Goal: Feedback & Contribution: Submit feedback/report problem

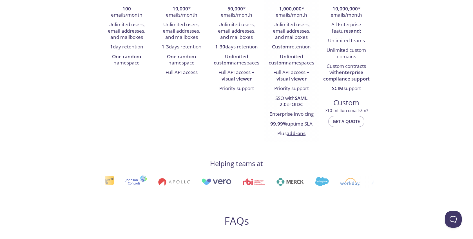
scroll to position [158, 0]
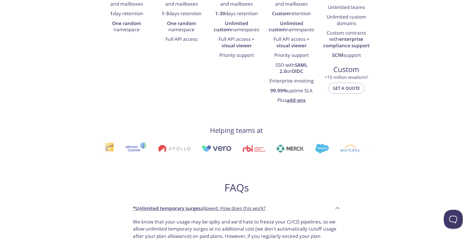
click at [453, 214] on button "Open Beacon popover" at bounding box center [451, 218] width 17 height 17
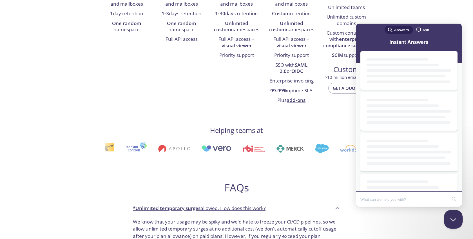
scroll to position [0, 0]
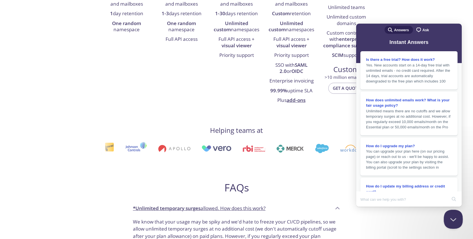
click at [449, 223] on button "Close Beacon popover" at bounding box center [451, 218] width 17 height 17
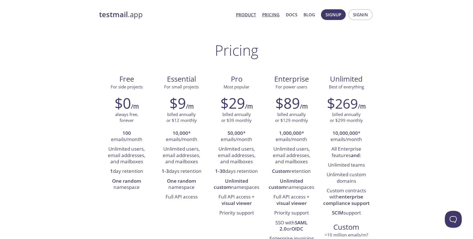
click at [239, 15] on link "Product" at bounding box center [246, 14] width 20 height 7
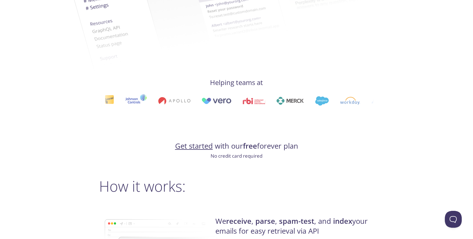
scroll to position [251, 0]
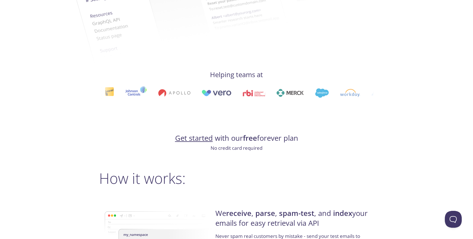
click at [202, 140] on link "Get started" at bounding box center [194, 138] width 38 height 10
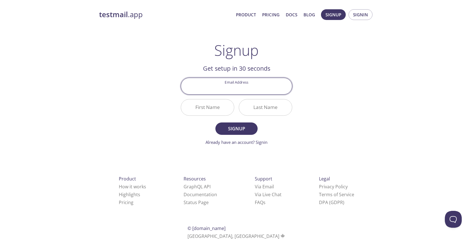
click at [226, 92] on input "Email Address" at bounding box center [236, 86] width 111 height 16
click at [259, 88] on input "jawhar.med@gmail.cim" at bounding box center [236, 86] width 111 height 16
type input "jawhar.med@gmail.com"
click at [209, 105] on input "First Name" at bounding box center [207, 107] width 53 height 16
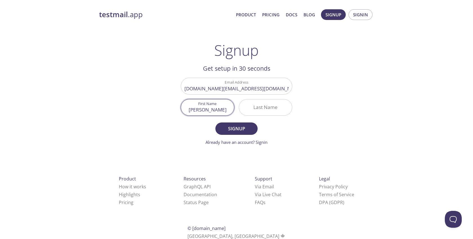
type input "Mohamed"
type input "Jawhar"
click at [226, 131] on span "Signup" at bounding box center [236, 129] width 30 height 8
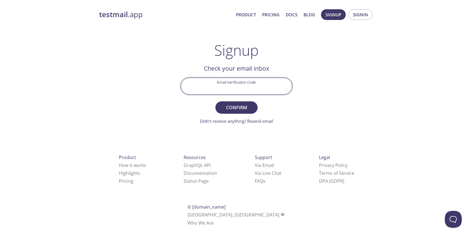
click at [264, 82] on input "Email Verification Code" at bounding box center [236, 86] width 111 height 16
paste input "MMRUVTT"
type input "MMRUVTT"
click at [247, 107] on span "Confirm" at bounding box center [236, 108] width 30 height 8
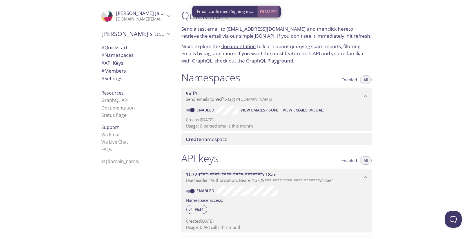
click at [269, 13] on span "Dismiss" at bounding box center [268, 11] width 17 height 7
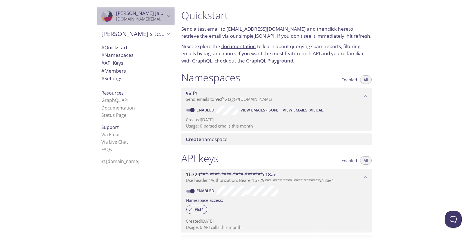
click at [169, 18] on icon "Mohamed Jawhar" at bounding box center [168, 15] width 7 height 7
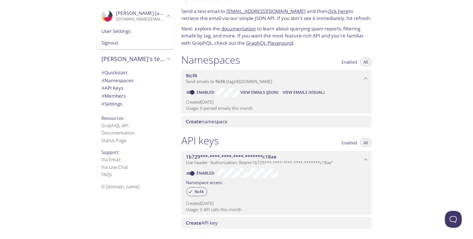
scroll to position [18, 0]
click at [113, 154] on span "Support" at bounding box center [109, 152] width 17 height 6
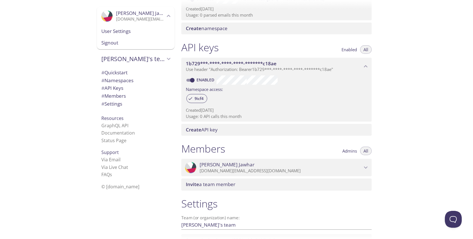
scroll to position [161, 0]
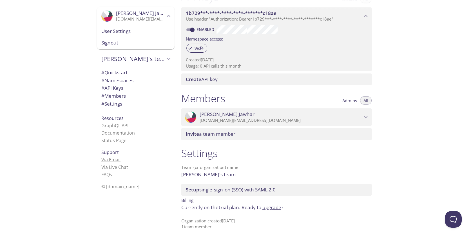
click at [113, 162] on link "Via Email" at bounding box center [110, 159] width 19 height 6
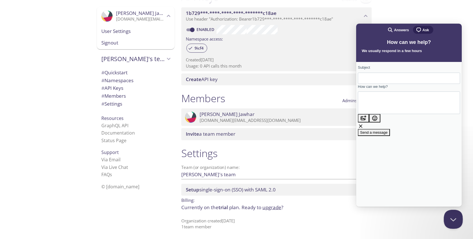
click at [451, 221] on button "Close Beacon popover" at bounding box center [451, 218] width 17 height 17
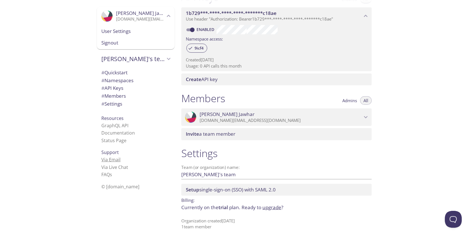
click at [111, 159] on link "Via Email" at bounding box center [110, 159] width 19 height 6
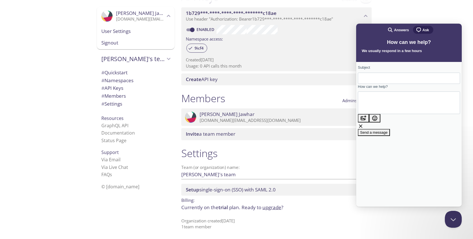
click at [388, 102] on textarea "How can we help?" at bounding box center [387, 103] width 51 height 20
paste textarea "Hi TestMail.app team, I'm a student with an active GitHub Student Pack and woul…"
type textarea "Hi TestMail.app team, I'm a student with an active GitHub Student Pack and woul…"
click at [394, 82] on input "Subject" at bounding box center [408, 78] width 93 height 10
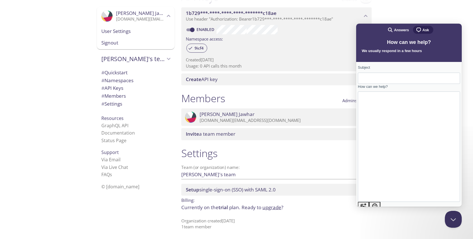
paste input "GitHub Student Pack - Essential License Request"
type input "GitHub Student Pack - Essential License Request"
click at [382, 118] on textarea "Hi TestMail.app team, I'm a student with an active GitHub Student Pack and woul…" at bounding box center [372, 146] width 20 height 56
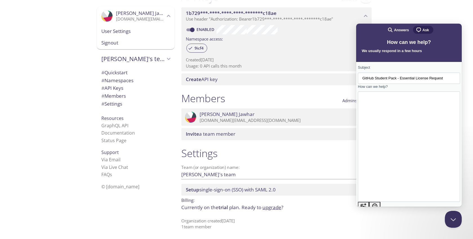
scroll to position [35, 0]
click at [387, 218] on span "Send a message" at bounding box center [374, 220] width 28 height 4
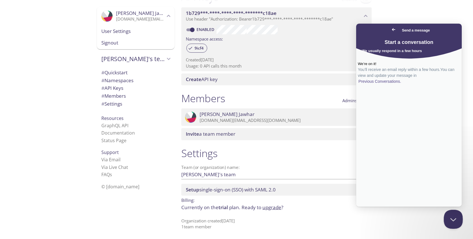
click at [448, 214] on button "Close Beacon popover" at bounding box center [451, 218] width 17 height 17
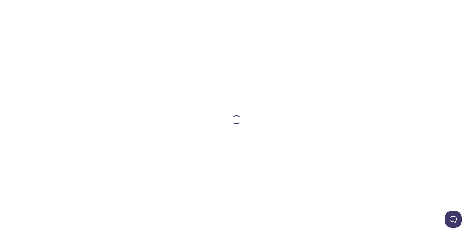
click at [258, 122] on div at bounding box center [236, 119] width 288 height 239
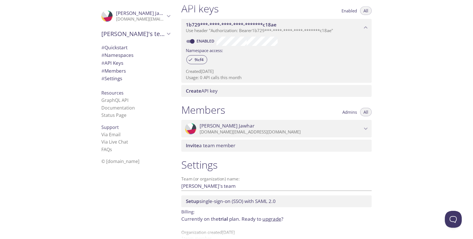
scroll to position [161, 0]
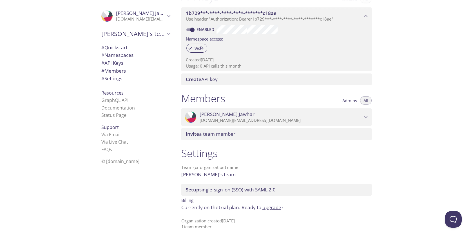
click at [275, 206] on link "upgrade" at bounding box center [271, 207] width 19 height 6
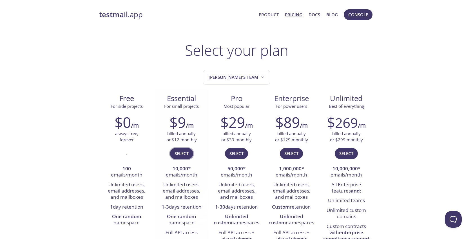
click at [187, 153] on span "Select" at bounding box center [181, 153] width 14 height 7
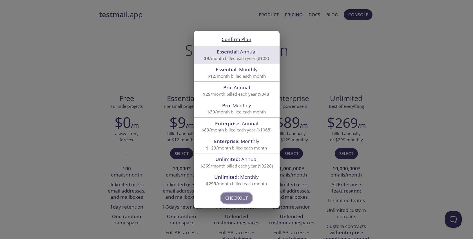
click at [235, 197] on span "Checkout" at bounding box center [236, 197] width 23 height 7
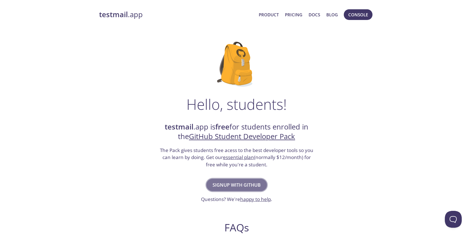
click at [240, 183] on span "Signup with GitHub" at bounding box center [236, 185] width 48 height 8
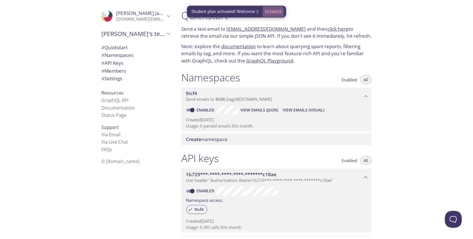
click at [270, 12] on span "Dismiss" at bounding box center [273, 11] width 17 height 7
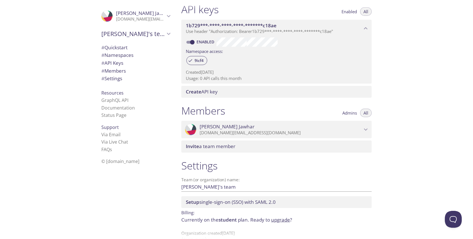
scroll to position [161, 0]
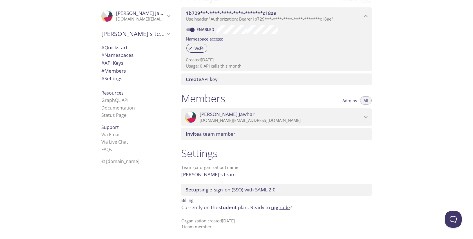
click at [361, 114] on span "Mohamed Jawhar" at bounding box center [280, 114] width 162 height 6
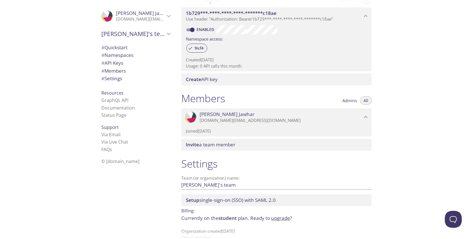
click at [361, 114] on span "Mohamed Jawhar" at bounding box center [280, 114] width 162 height 6
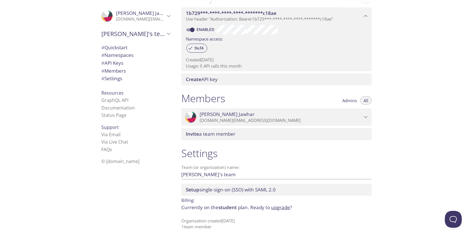
click at [280, 206] on link "upgrade" at bounding box center [280, 207] width 19 height 6
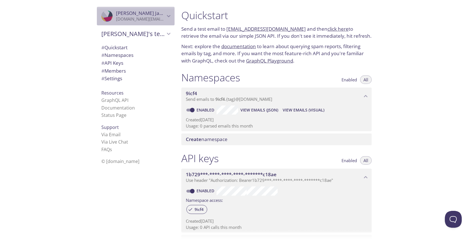
click at [142, 19] on p "jawhar.med@gmail.com" at bounding box center [140, 19] width 49 height 6
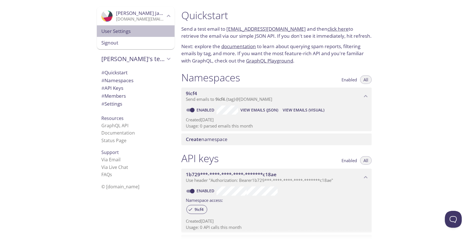
click at [137, 34] on span "User Settings" at bounding box center [135, 31] width 69 height 7
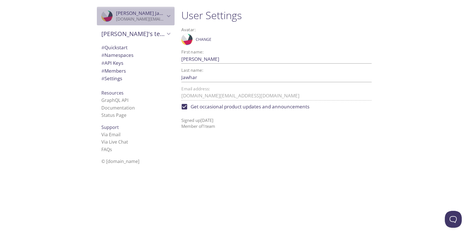
click at [149, 19] on p "jawhar.med@gmail.com" at bounding box center [140, 19] width 49 height 6
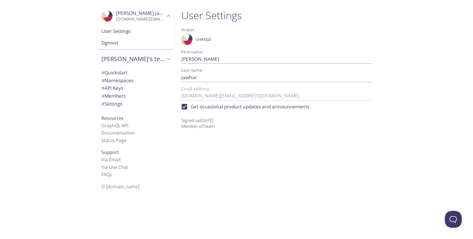
click at [276, 145] on div "User Settings Avatar: .cls-1 { fill: #6d5ca8; } .cls-2 { fill: #3fc191; } .cls-…" at bounding box center [279, 119] width 204 height 239
click at [118, 103] on span "# Settings" at bounding box center [111, 103] width 21 height 6
